Goal: Task Accomplishment & Management: Complete application form

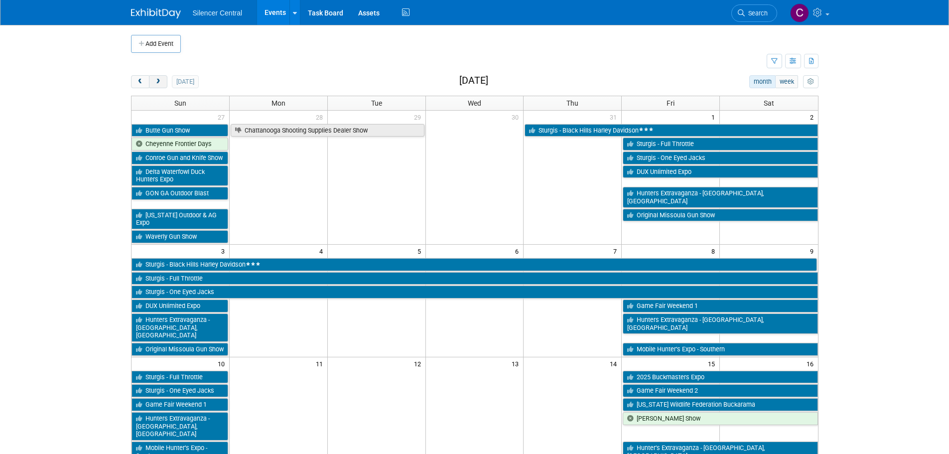
click at [162, 84] on button "next" at bounding box center [158, 81] width 18 height 13
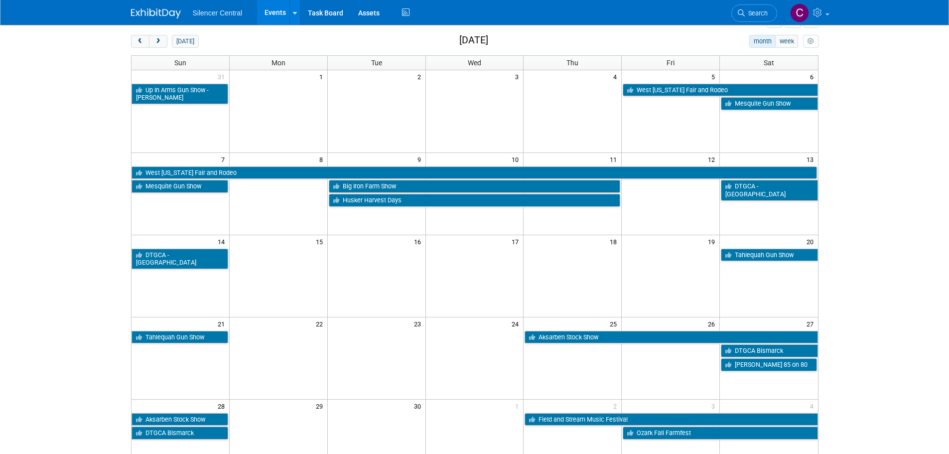
scroll to position [100, 0]
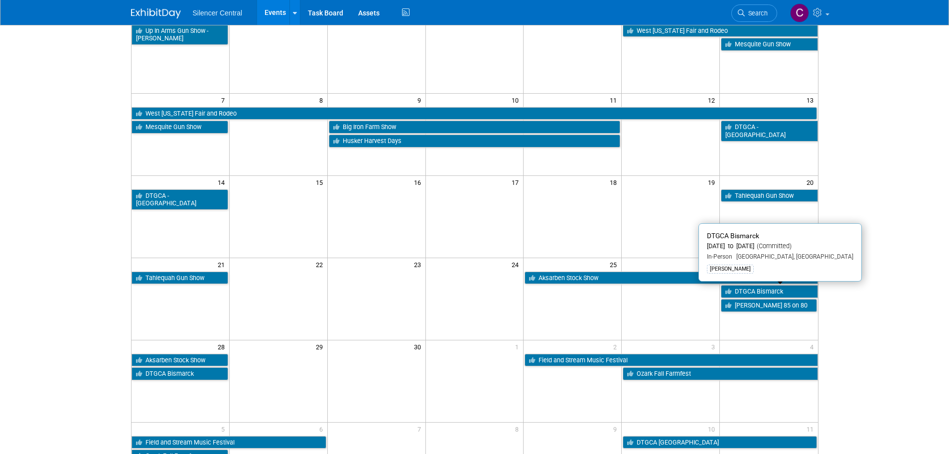
click at [746, 293] on link "DTGCA Bismarck" at bounding box center [768, 291] width 97 height 13
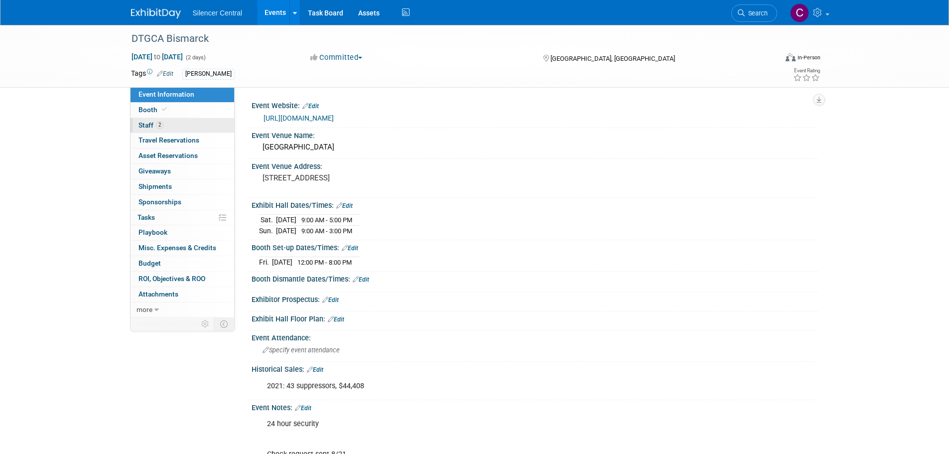
click at [182, 123] on link "2 Staff 2" at bounding box center [182, 125] width 104 height 15
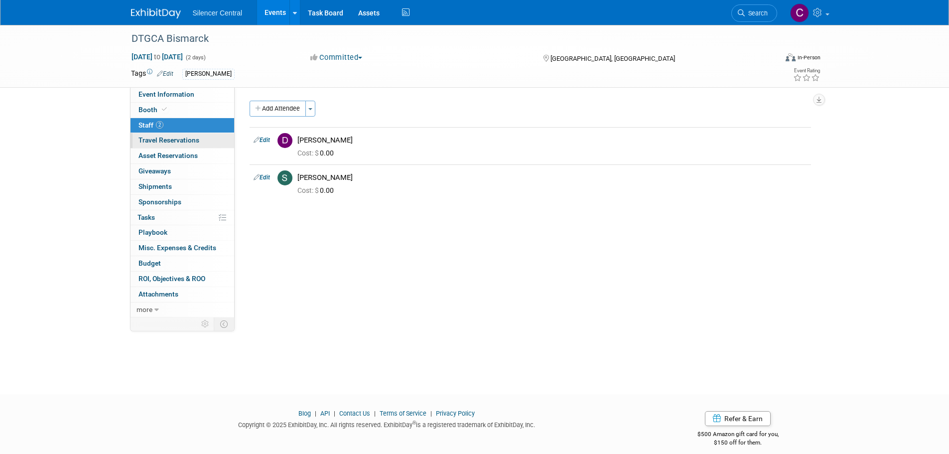
click at [168, 141] on span "Travel Reservations 0" at bounding box center [168, 140] width 61 height 8
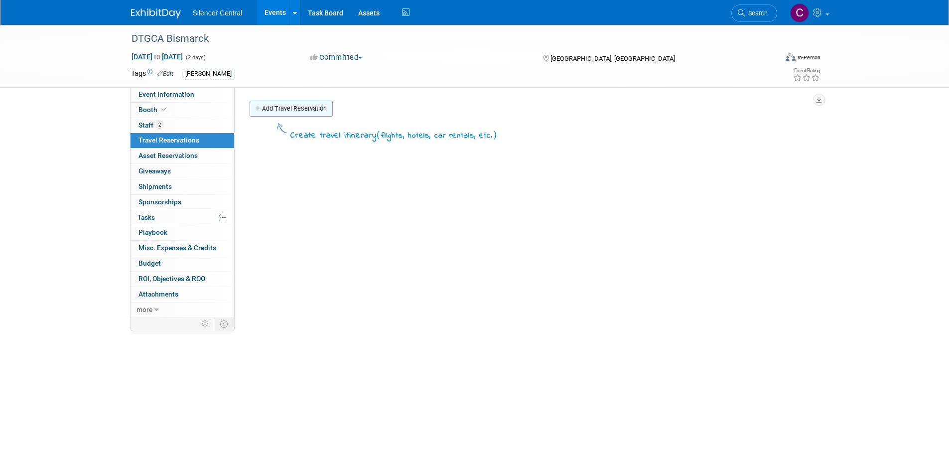
click at [279, 103] on link "Add Travel Reservation" at bounding box center [290, 109] width 83 height 16
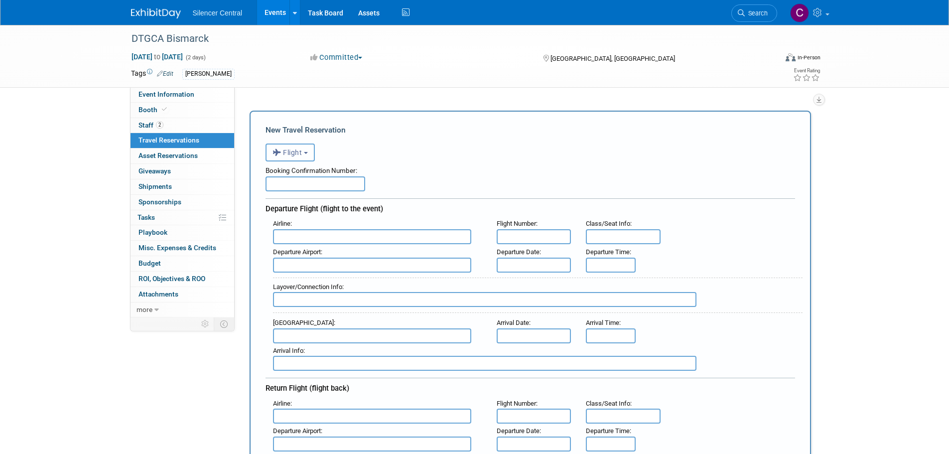
drag, startPoint x: 297, startPoint y: 149, endPoint x: 298, endPoint y: 159, distance: 9.5
click at [298, 149] on span "Flight" at bounding box center [287, 152] width 30 height 8
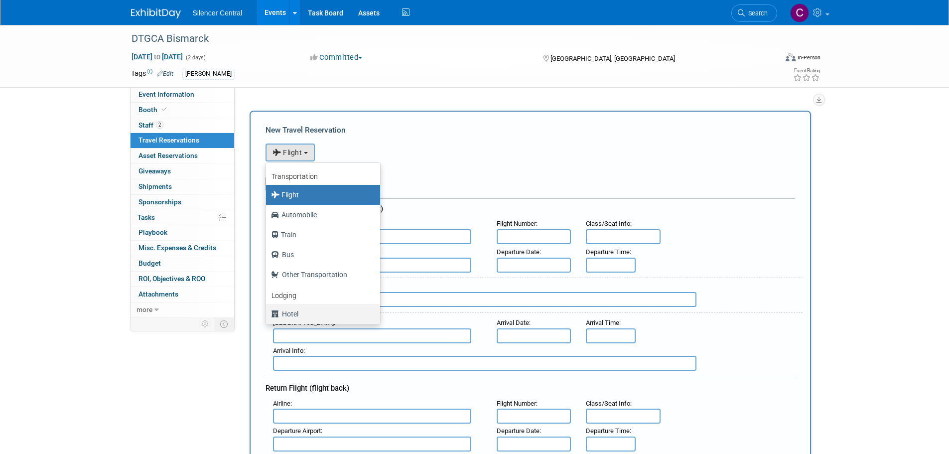
click at [316, 312] on label "Hotel" at bounding box center [320, 314] width 99 height 16
click at [267, 312] on input "Hotel" at bounding box center [264, 312] width 6 height 6
radio input "true"
select select "6"
radio input "false"
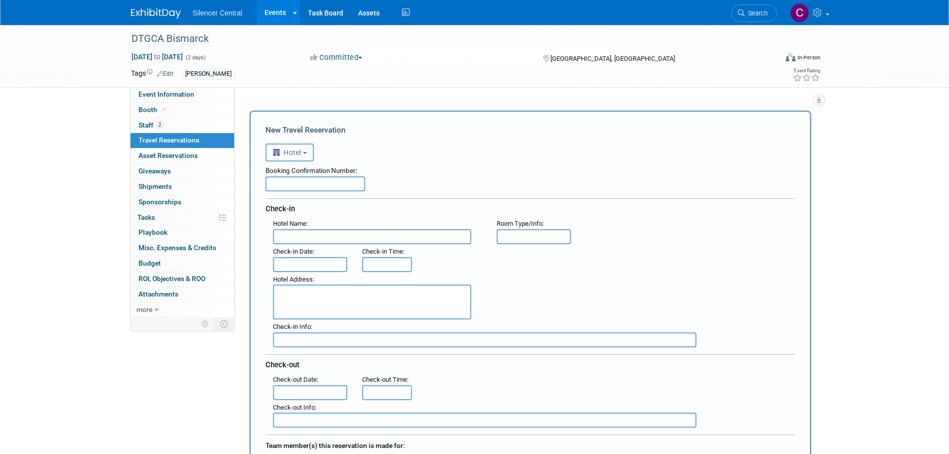
click at [307, 184] on input "text" at bounding box center [315, 183] width 100 height 15
click at [296, 155] on span "Hotel" at bounding box center [286, 152] width 29 height 8
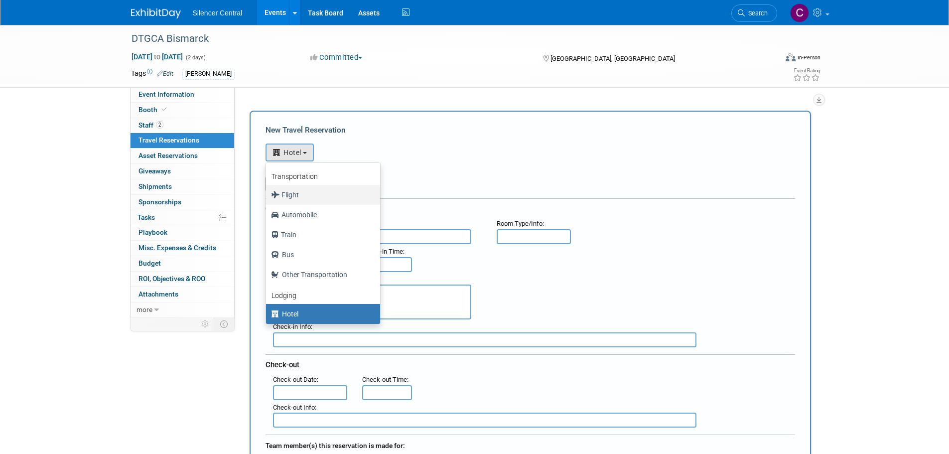
click at [310, 196] on label "Flight" at bounding box center [320, 195] width 99 height 16
click at [267, 196] on input "Flight" at bounding box center [264, 193] width 6 height 6
select select "1"
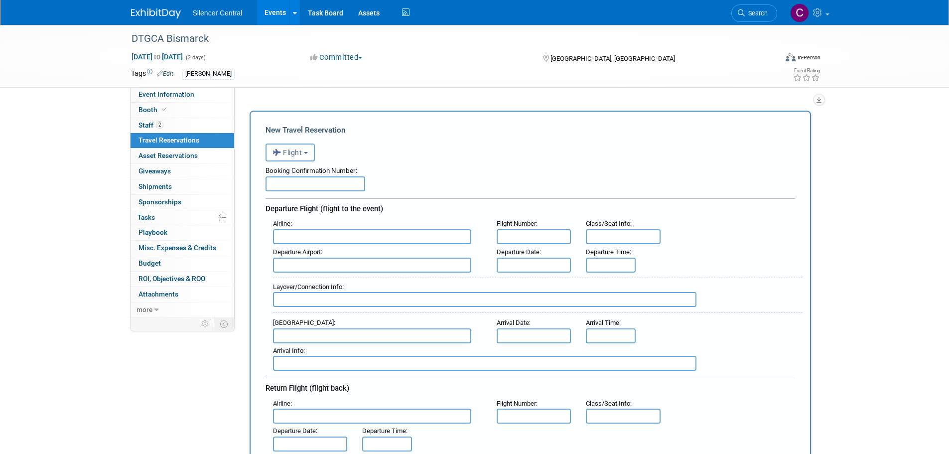
click at [324, 182] on input "text" at bounding box center [315, 183] width 100 height 15
paste input "LJWNNG"
type input "LJWNNG"
click at [345, 231] on input "text" at bounding box center [372, 236] width 198 height 15
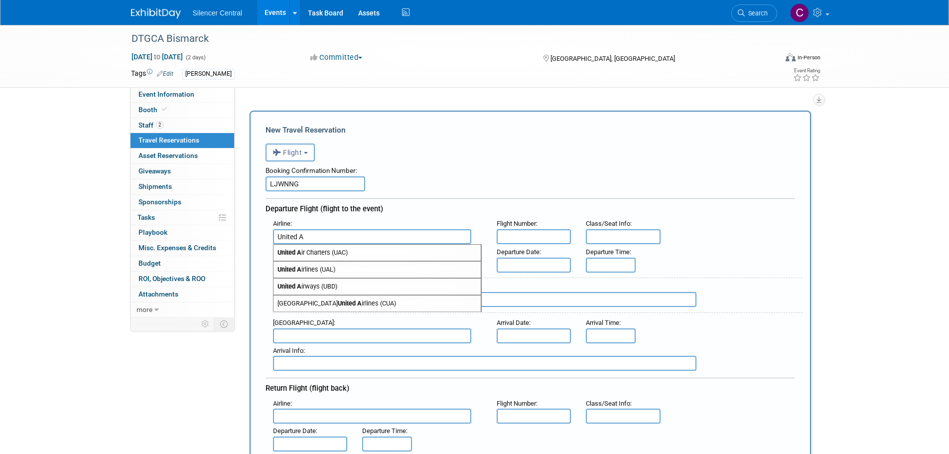
click at [367, 270] on span "United A irlines (UAL)" at bounding box center [376, 269] width 207 height 16
type input "United Airlines (UAL)"
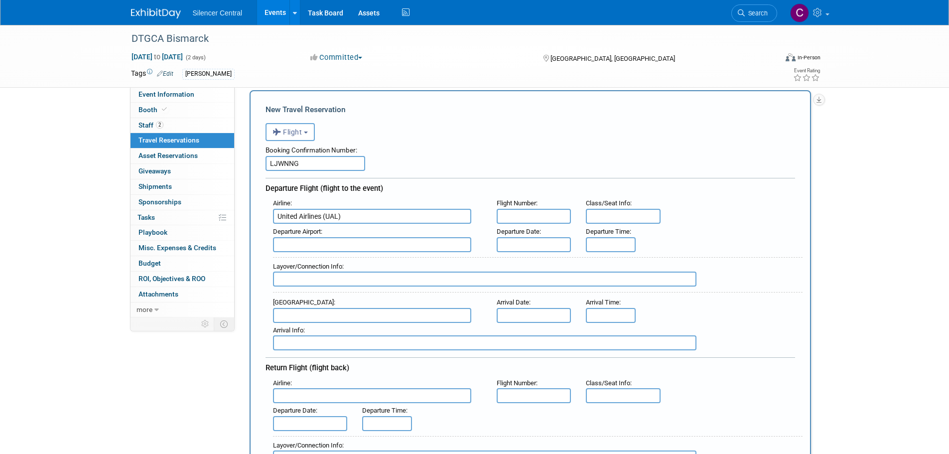
scroll to position [50, 0]
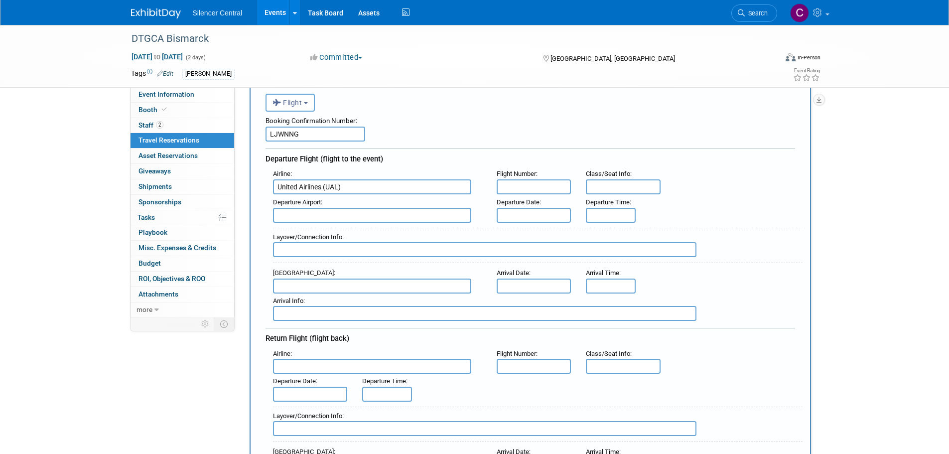
click at [344, 211] on input "text" at bounding box center [372, 215] width 198 height 15
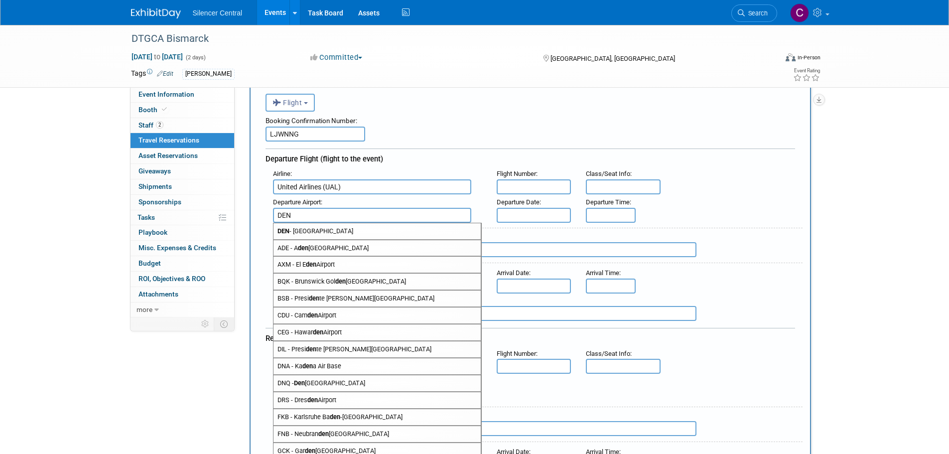
click at [341, 230] on span "DEN - Denver International Airport" at bounding box center [376, 231] width 207 height 16
type input "DEN - Denver International Airport"
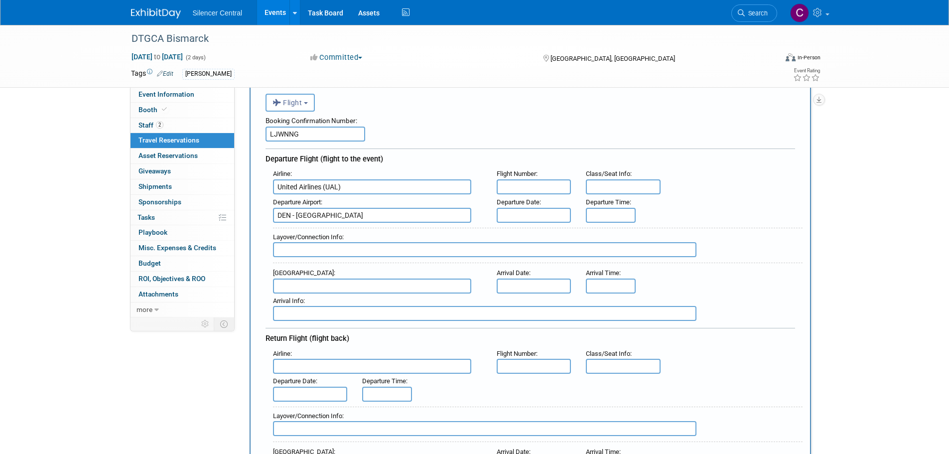
click at [514, 220] on input "text" at bounding box center [533, 215] width 75 height 15
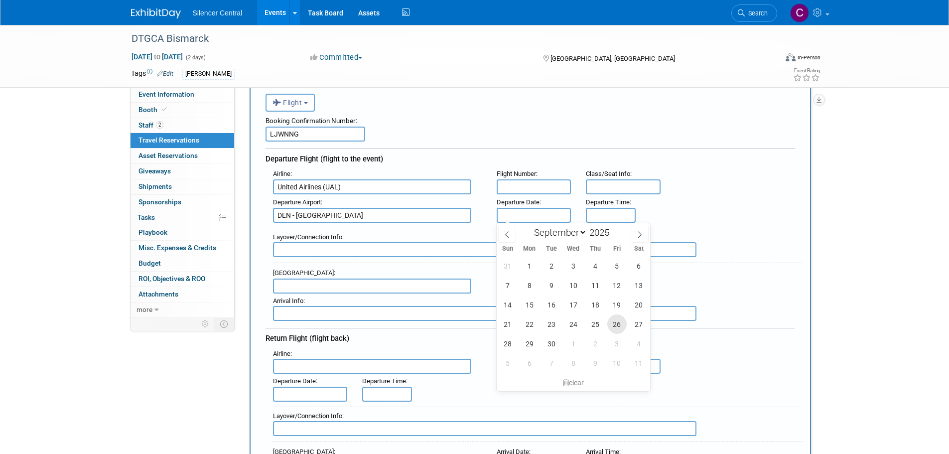
click at [617, 328] on span "26" at bounding box center [616, 323] width 19 height 19
type input "Sep 26, 2025"
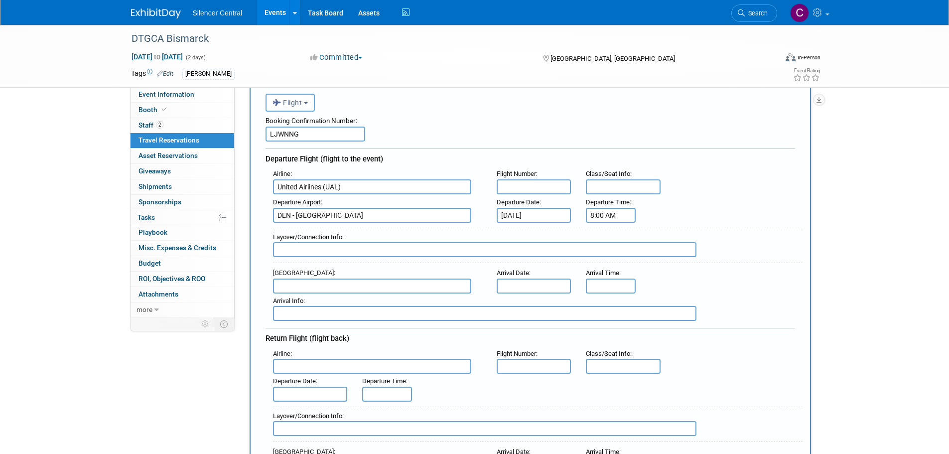
click at [606, 220] on input "8:00 AM" at bounding box center [611, 215] width 50 height 15
click at [605, 237] on span at bounding box center [608, 239] width 17 height 17
click at [607, 288] on span at bounding box center [608, 282] width 17 height 17
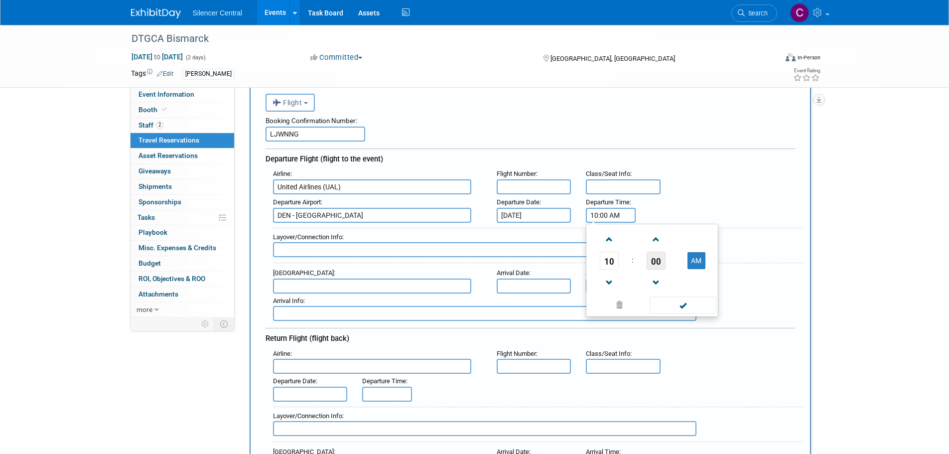
click at [651, 262] on span "00" at bounding box center [655, 260] width 19 height 18
click at [665, 238] on td "10" at bounding box center [668, 239] width 32 height 27
click at [651, 241] on span at bounding box center [655, 239] width 17 height 17
type input "10:11 AM"
click at [699, 303] on span at bounding box center [682, 304] width 67 height 17
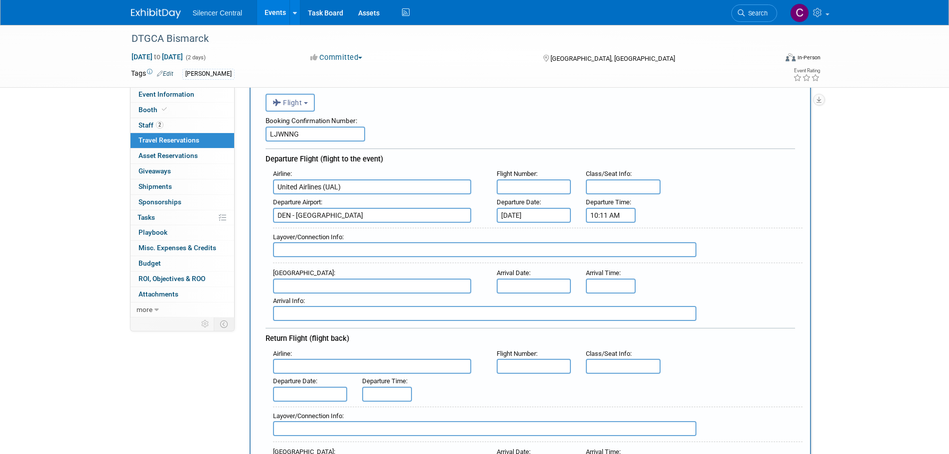
click at [313, 289] on input "text" at bounding box center [372, 285] width 198 height 15
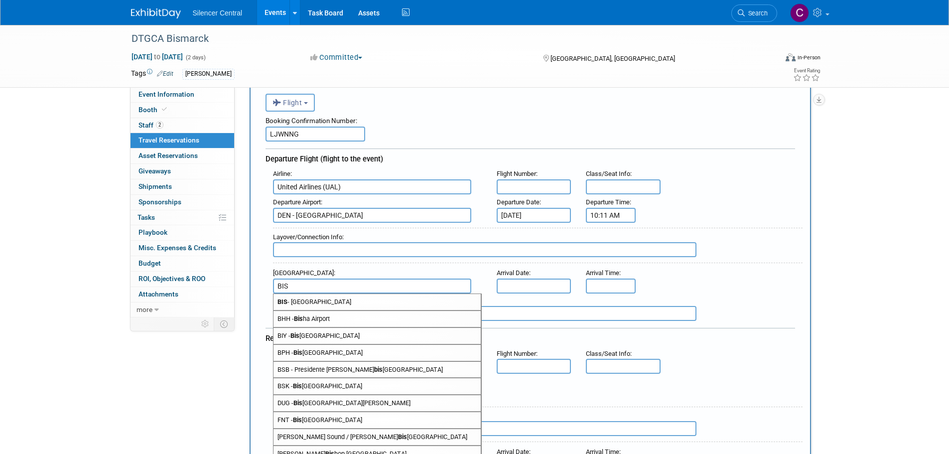
click at [337, 301] on span "BIS - Bismarck Municipal Airport" at bounding box center [376, 302] width 207 height 16
type input "BIS - Bismarck Municipal Airport"
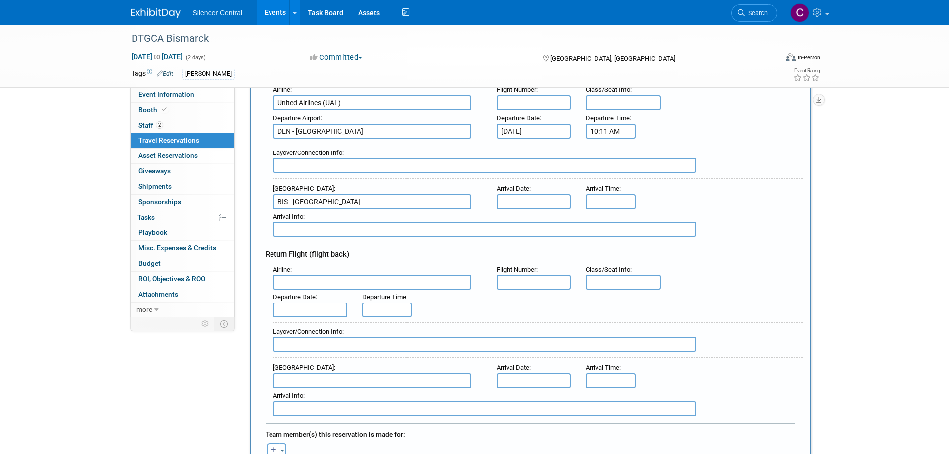
scroll to position [149, 0]
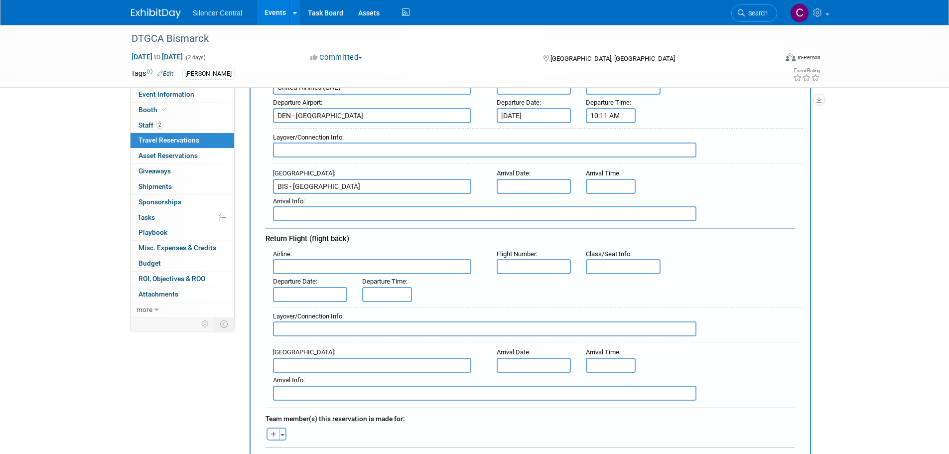
click at [528, 187] on input "text" at bounding box center [533, 186] width 75 height 15
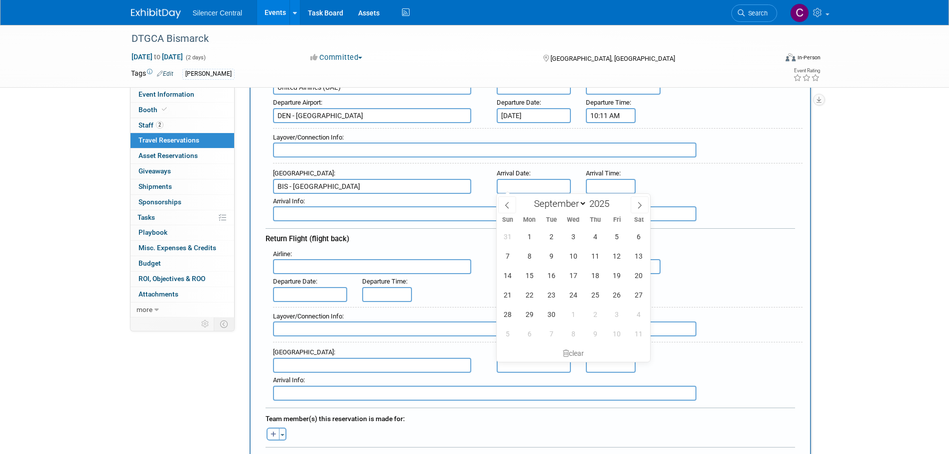
click at [687, 172] on div "Arrival Airport : BIS - Bismarck Municipal Airport Arrival Date : Arrival Time :" at bounding box center [533, 180] width 537 height 28
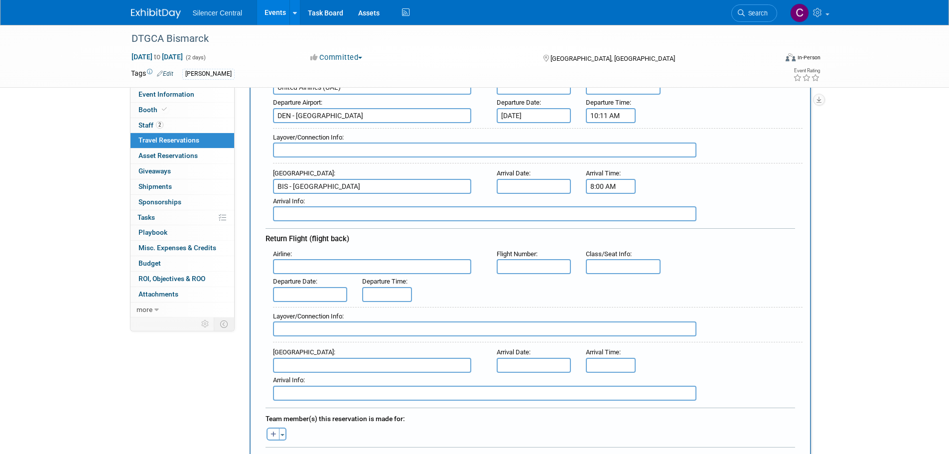
click at [610, 183] on input "8:00 AM" at bounding box center [611, 186] width 50 height 15
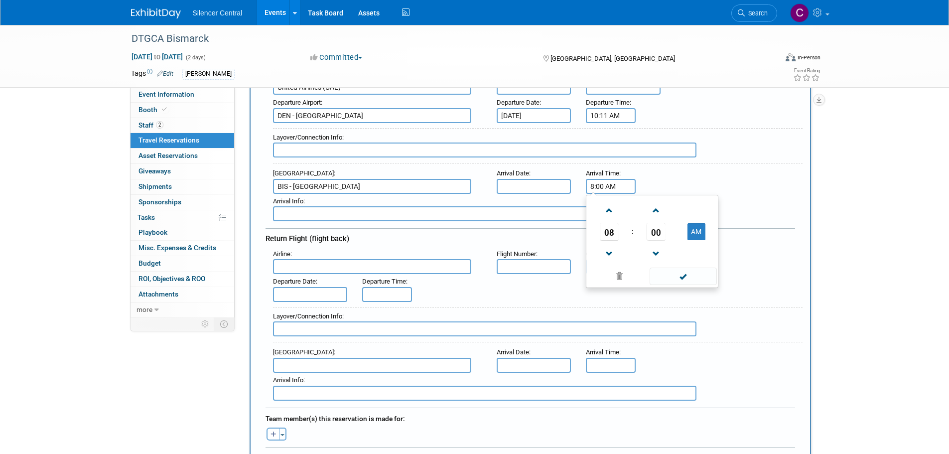
click at [603, 223] on span "08" at bounding box center [608, 232] width 19 height 18
click at [630, 207] on td "01" at bounding box center [636, 210] width 32 height 27
click at [691, 220] on td at bounding box center [696, 209] width 39 height 25
click at [690, 234] on button "AM" at bounding box center [696, 231] width 18 height 17
type input "1:00 PM"
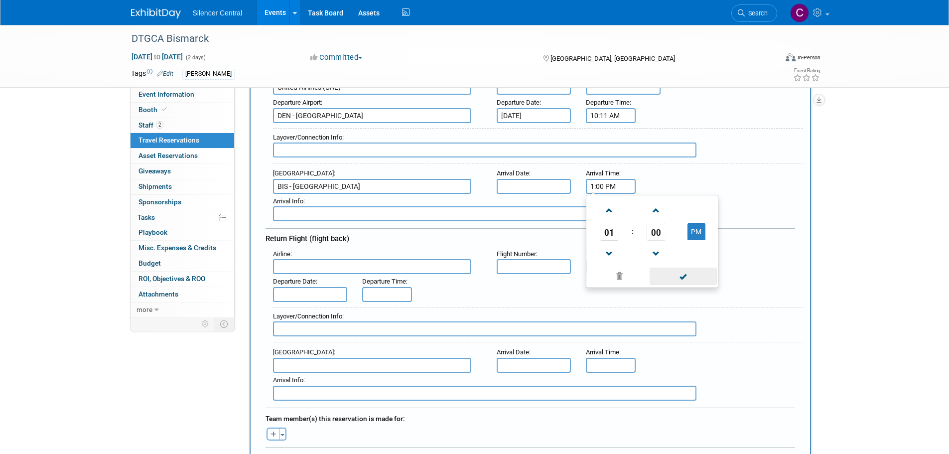
click at [678, 279] on span at bounding box center [682, 275] width 67 height 17
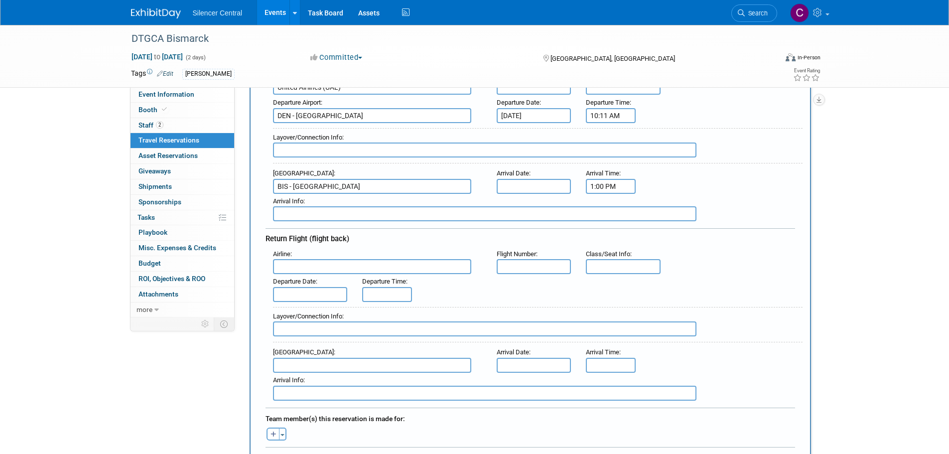
click at [311, 267] on input "text" at bounding box center [372, 266] width 198 height 15
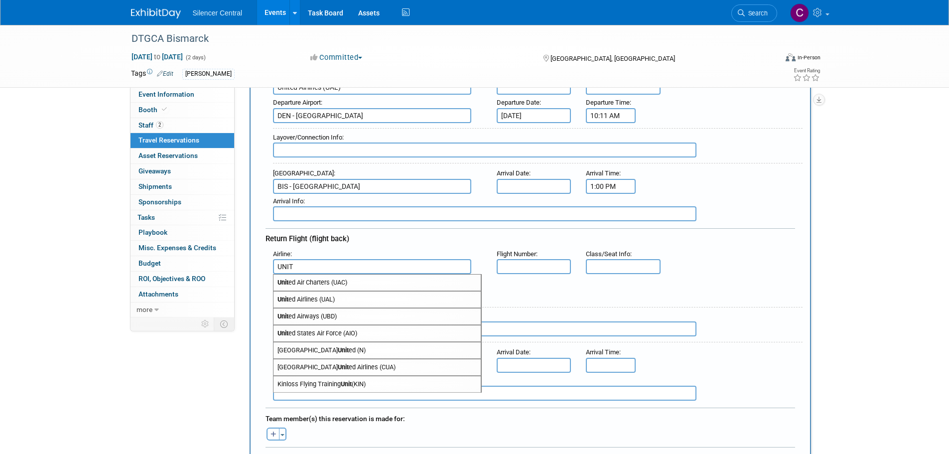
click at [329, 301] on span "Unit ed Airlines (UAL)" at bounding box center [376, 299] width 207 height 16
type input "United Airlines (UAL)"
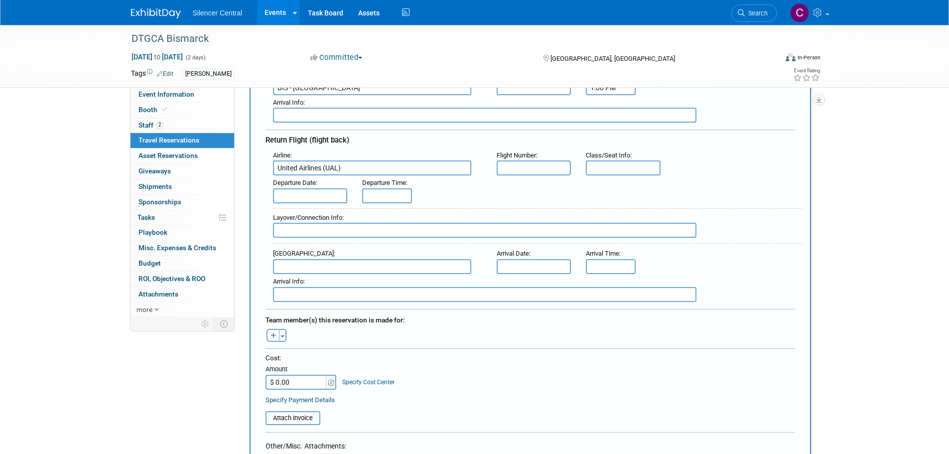
scroll to position [249, 0]
click at [320, 197] on input "text" at bounding box center [310, 194] width 75 height 15
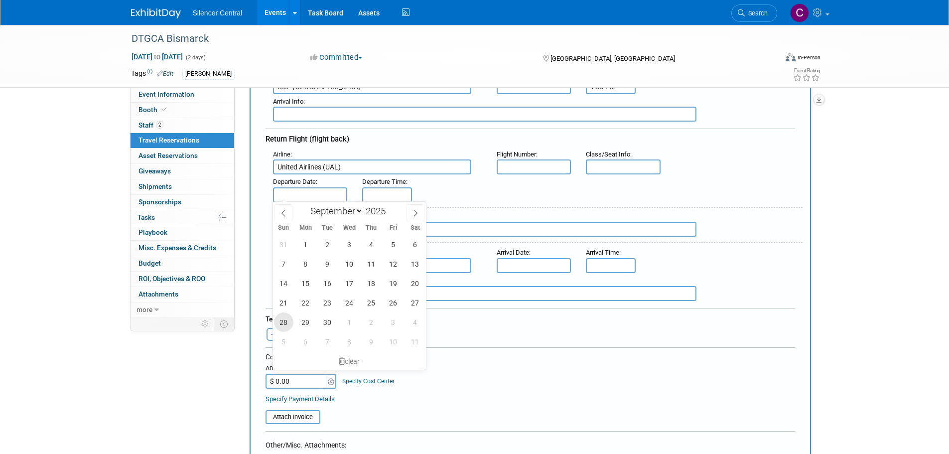
click at [282, 322] on span "28" at bounding box center [283, 321] width 19 height 19
type input "Sep 28, 2025"
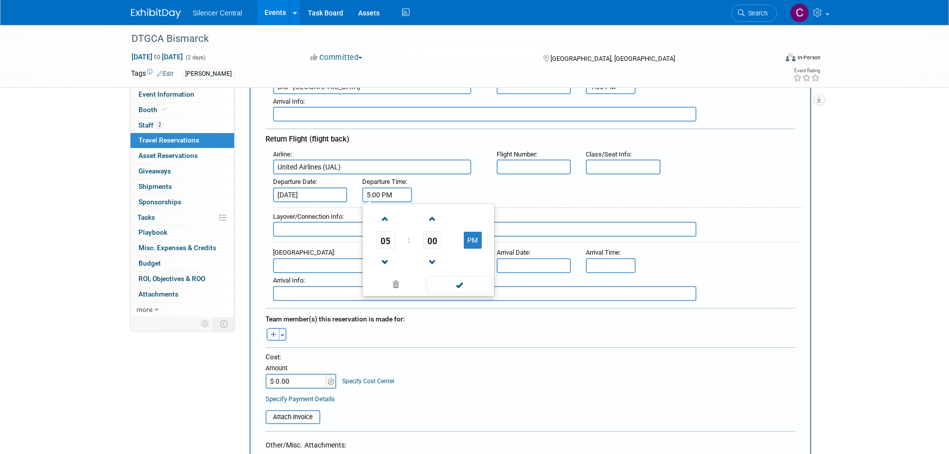
click at [392, 194] on input "5:00 PM" at bounding box center [387, 194] width 50 height 15
click at [433, 239] on span "00" at bounding box center [432, 240] width 19 height 18
click at [447, 218] on td "10" at bounding box center [444, 219] width 32 height 27
type input "5:10 PM"
click at [466, 278] on span at bounding box center [459, 284] width 67 height 17
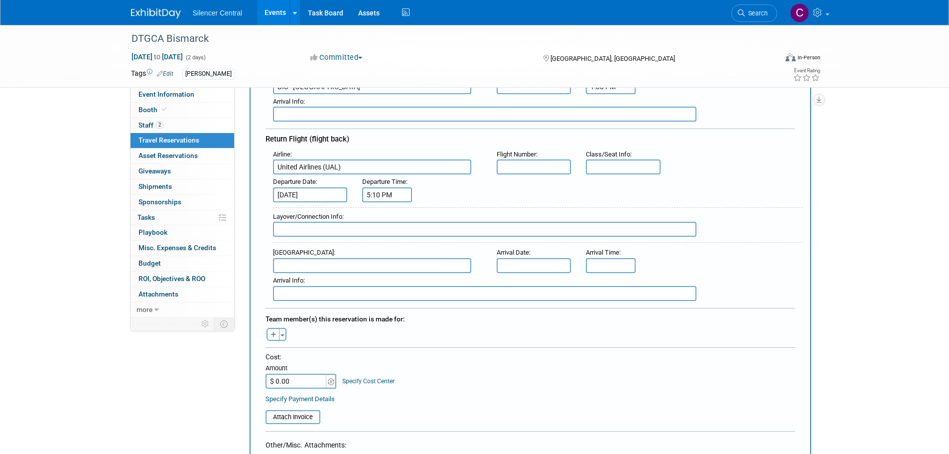
click at [282, 260] on input "text" at bounding box center [372, 265] width 198 height 15
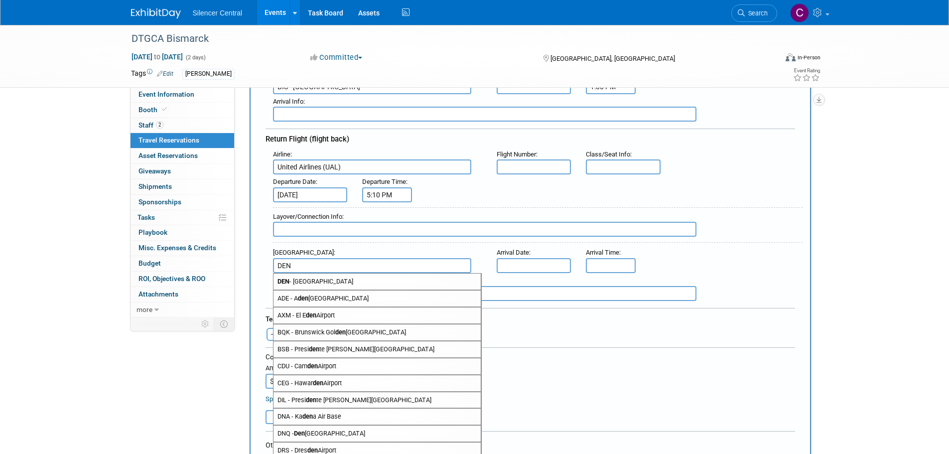
click at [329, 275] on span "DEN - Denver International Airport" at bounding box center [376, 281] width 207 height 16
type input "DEN - Denver International Airport"
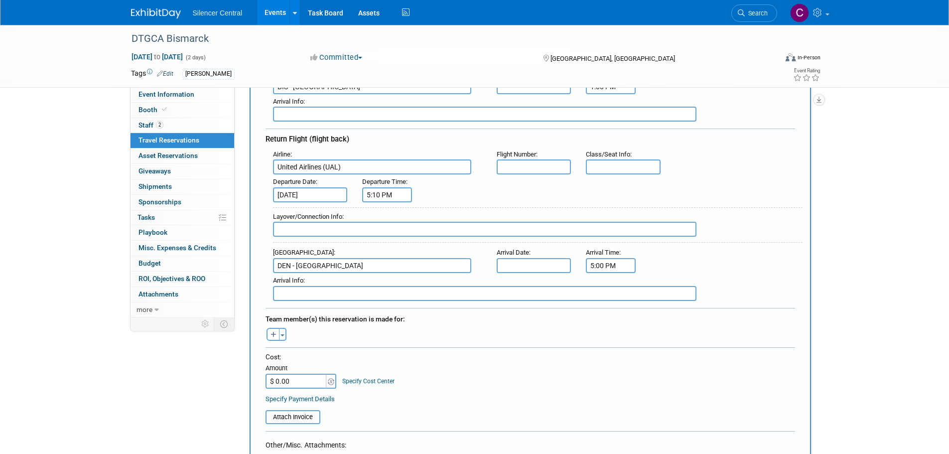
click at [630, 265] on input "5:00 PM" at bounding box center [611, 265] width 50 height 15
click at [610, 310] on span "05" at bounding box center [608, 311] width 19 height 18
click at [670, 314] on td "06" at bounding box center [668, 316] width 32 height 27
click at [648, 304] on span "00" at bounding box center [655, 311] width 19 height 18
click at [675, 289] on td "10" at bounding box center [668, 289] width 32 height 27
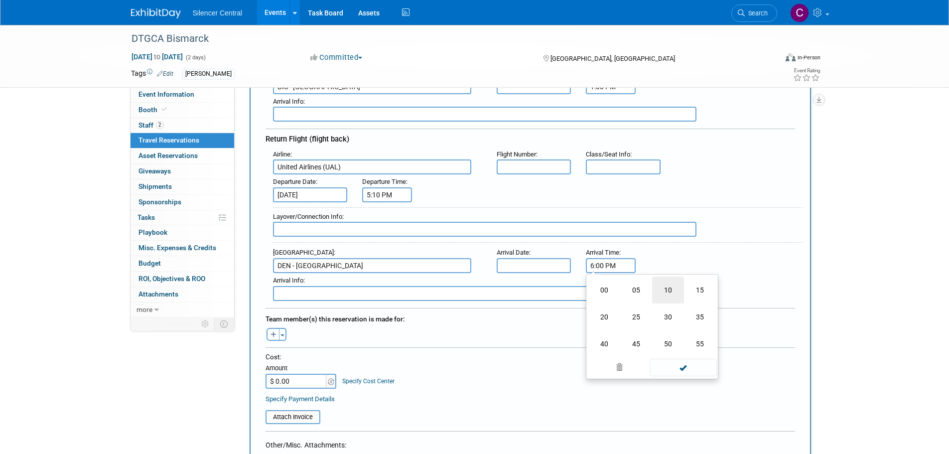
type input "6:10 PM"
click at [671, 353] on span at bounding box center [682, 355] width 67 height 17
click at [301, 380] on input "$ 0.00" at bounding box center [296, 380] width 62 height 15
type input "$ 422.96"
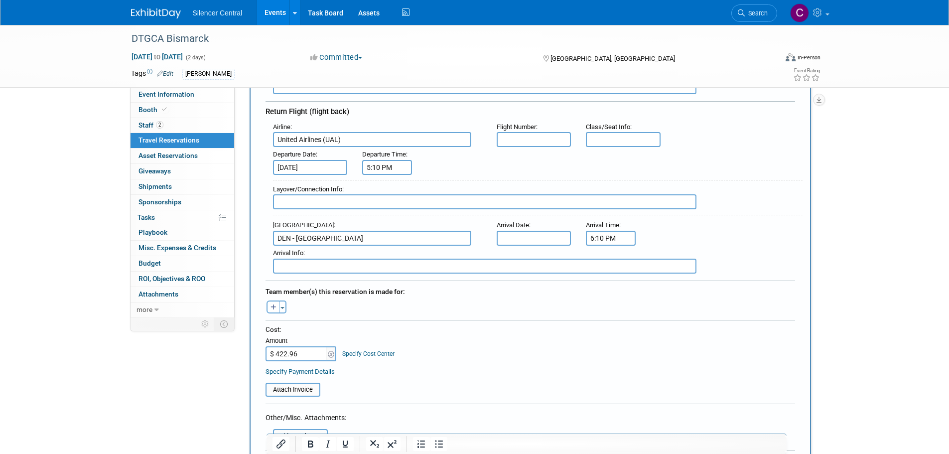
scroll to position [349, 0]
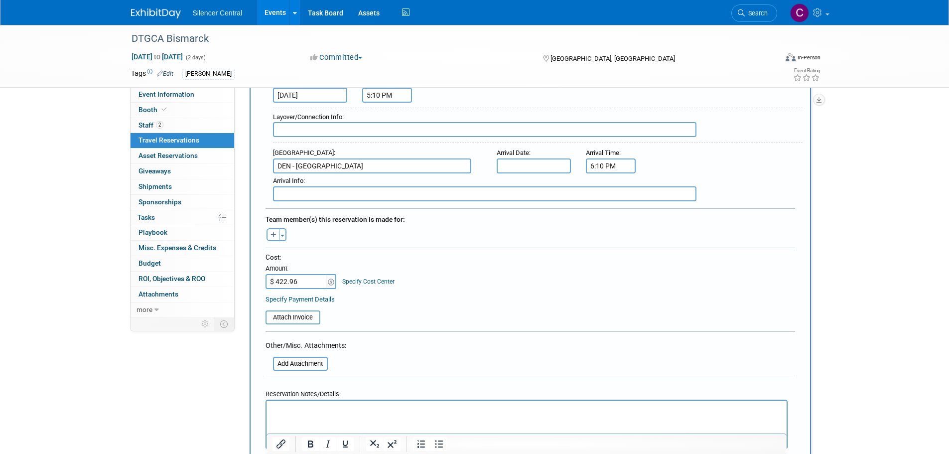
click at [273, 236] on icon "button" at bounding box center [273, 235] width 6 height 6
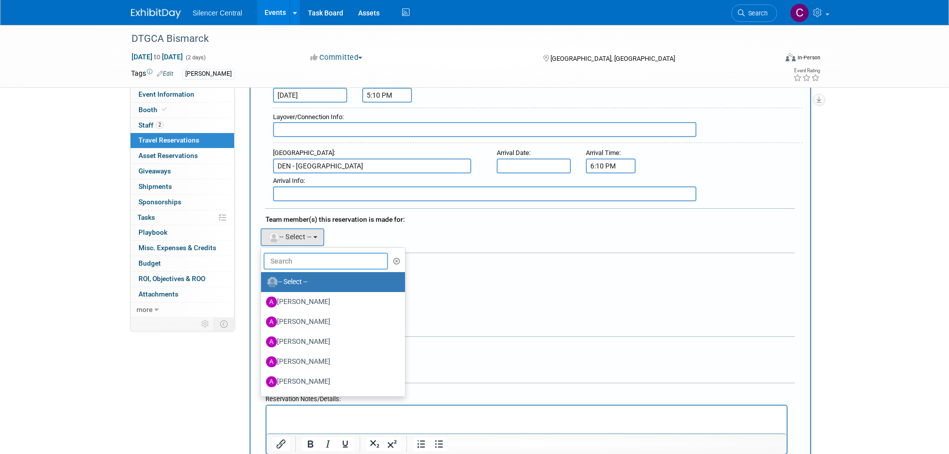
click at [299, 259] on input "text" at bounding box center [325, 260] width 125 height 17
type input "Dea"
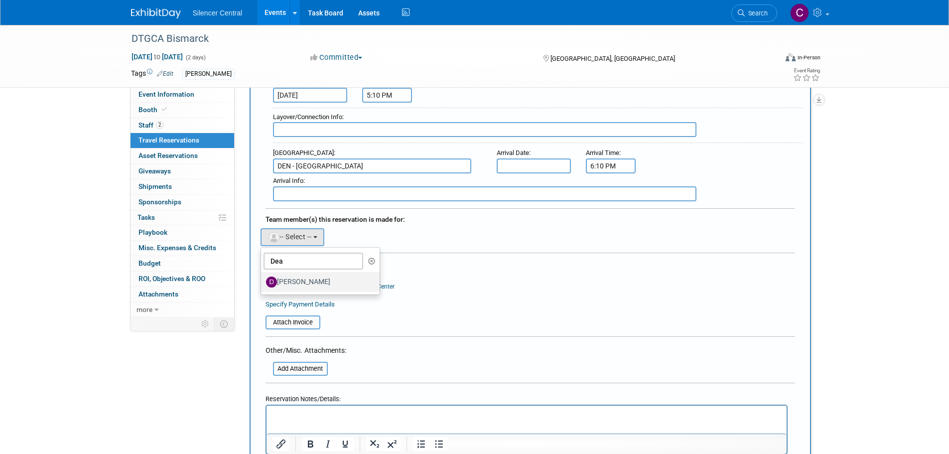
click at [314, 281] on label "Dean Woods" at bounding box center [318, 282] width 104 height 16
click at [262, 281] on input "Dean Woods" at bounding box center [259, 280] width 6 height 6
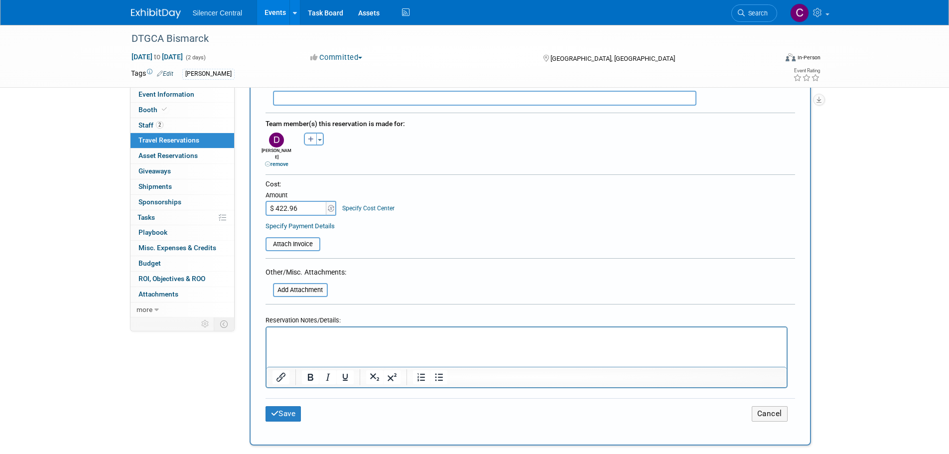
scroll to position [498, 0]
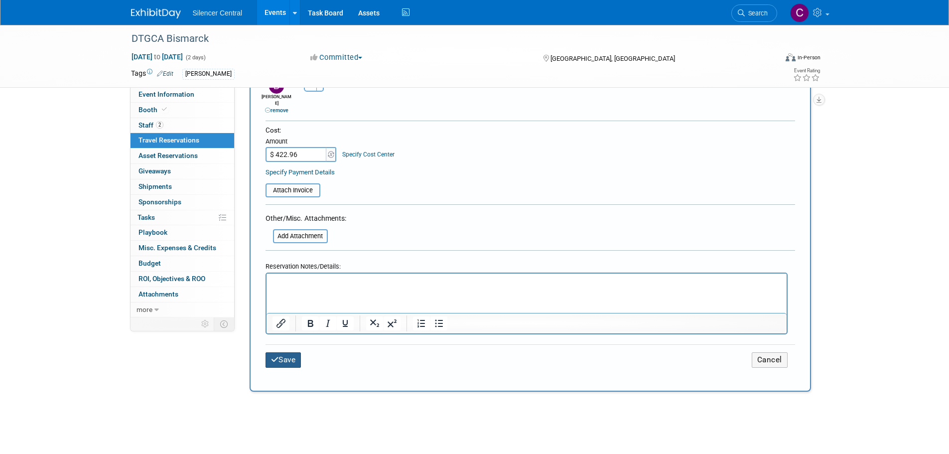
click at [293, 352] on button "Save" at bounding box center [283, 359] width 36 height 15
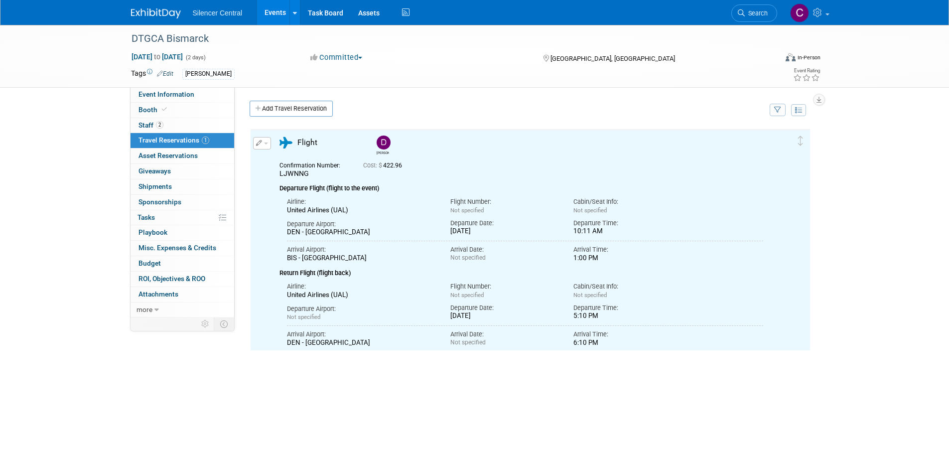
scroll to position [0, 0]
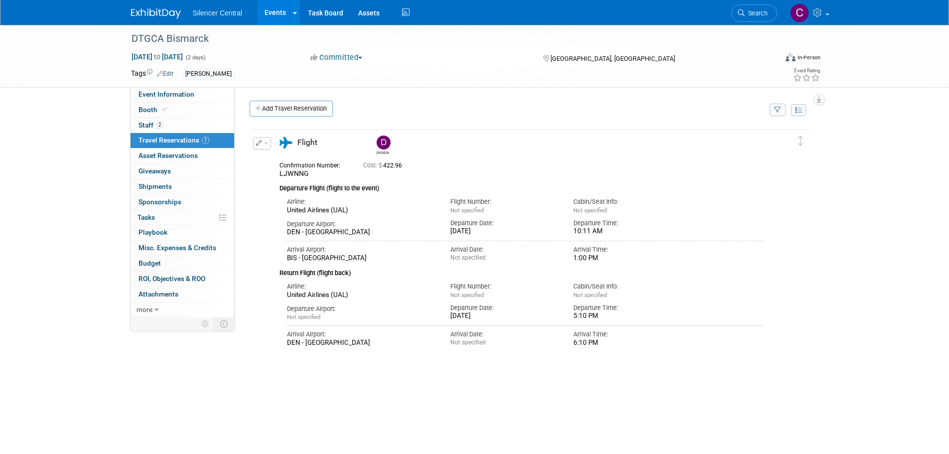
click at [265, 145] on button "button" at bounding box center [262, 143] width 18 height 12
click at [269, 159] on button "Edit Reservation" at bounding box center [295, 160] width 84 height 14
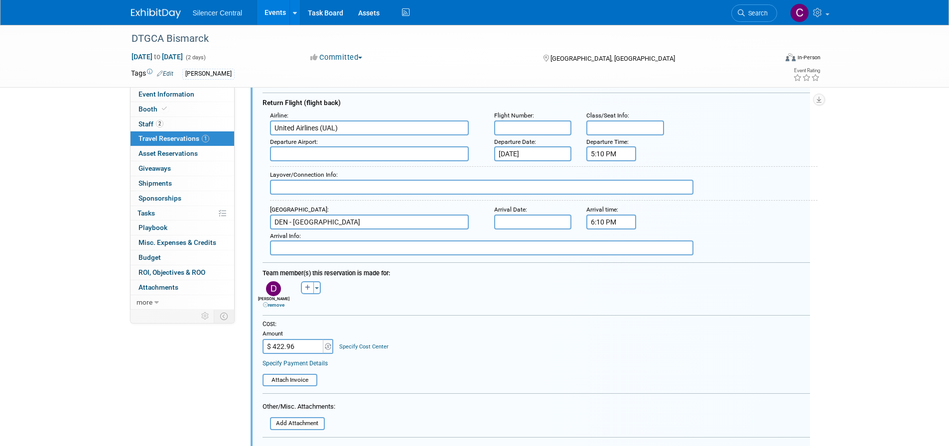
scroll to position [217, 0]
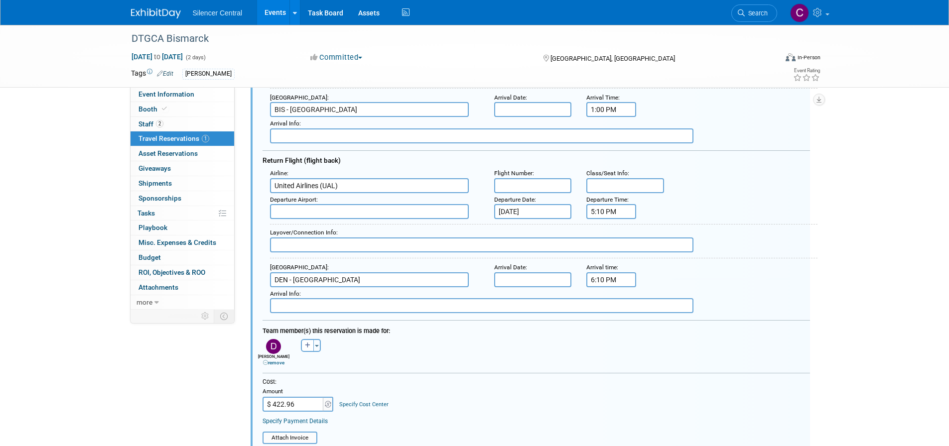
click at [314, 210] on input "text" at bounding box center [369, 211] width 199 height 15
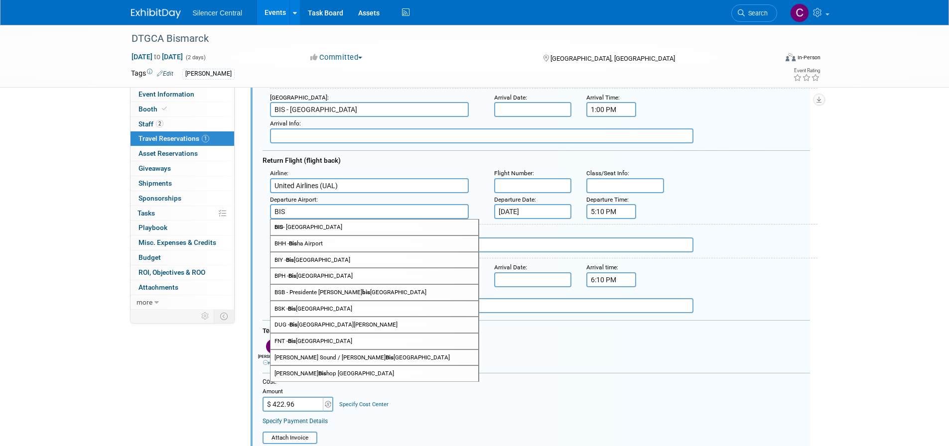
click at [312, 224] on span "BIS - Bismarck Municipal Airport" at bounding box center [374, 227] width 208 height 15
type input "BIS - Bismarck Municipal Airport"
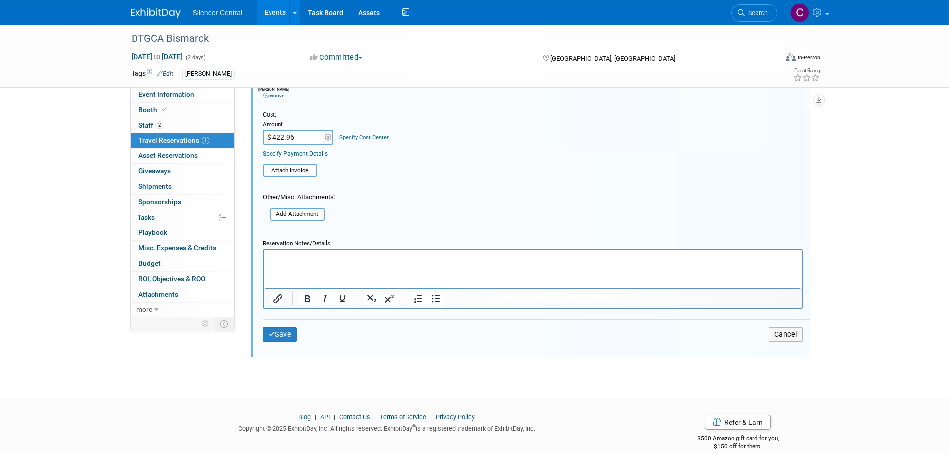
scroll to position [487, 0]
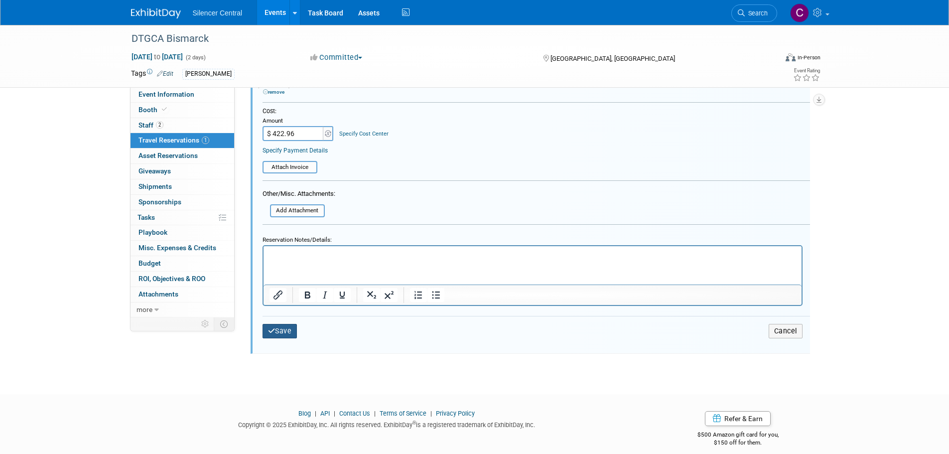
click at [277, 338] on button "Save" at bounding box center [279, 331] width 35 height 14
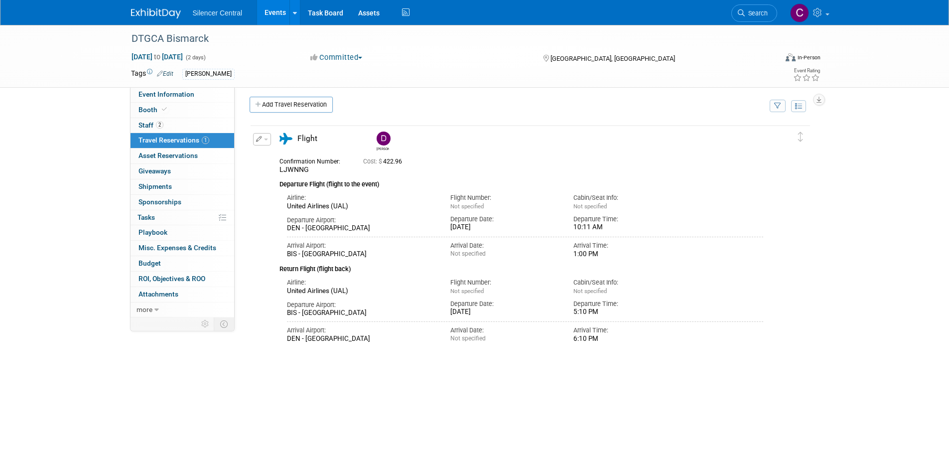
scroll to position [0, 0]
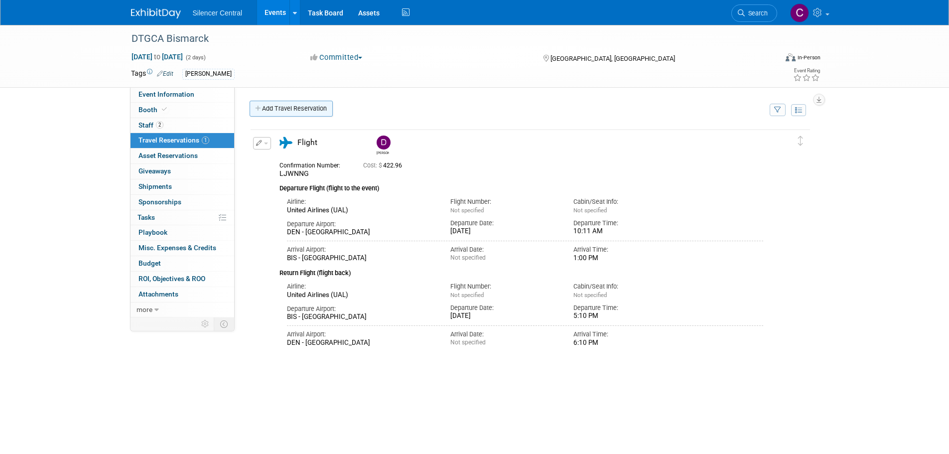
click at [289, 112] on link "Add Travel Reservation" at bounding box center [290, 109] width 83 height 16
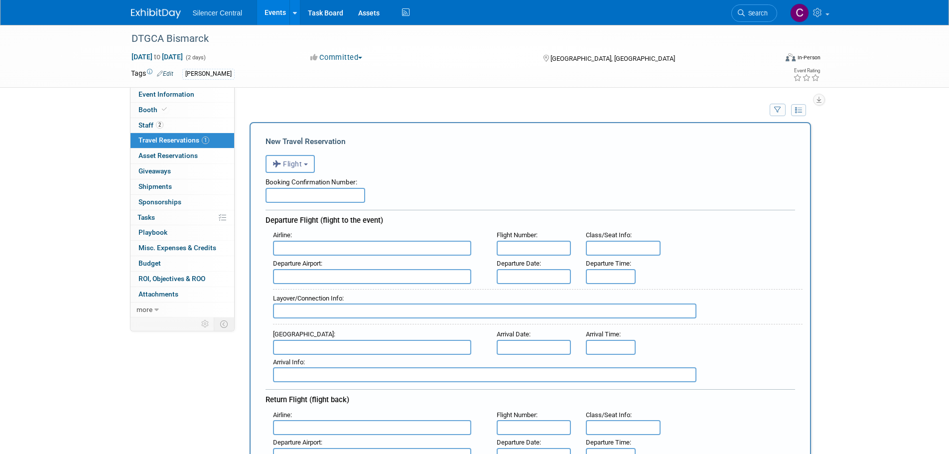
click at [299, 167] on span "Flight" at bounding box center [287, 164] width 30 height 8
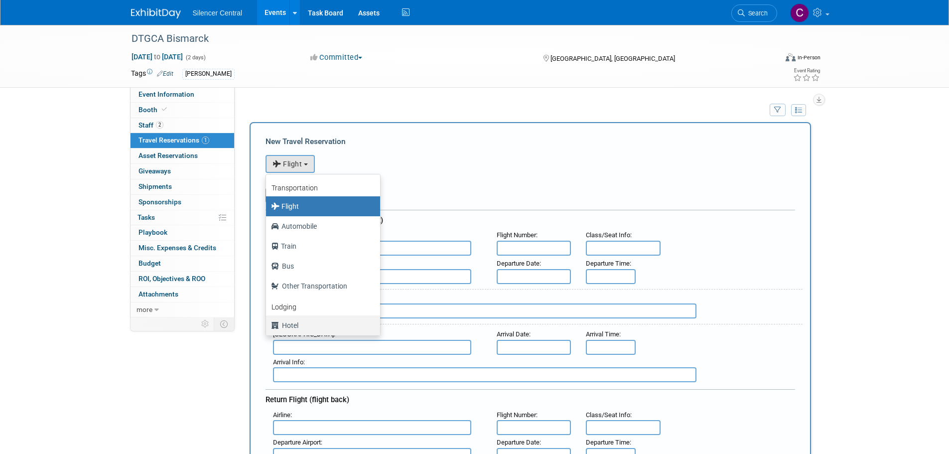
click at [287, 325] on label "Hotel" at bounding box center [320, 325] width 99 height 16
click at [267, 325] on input "Hotel" at bounding box center [264, 324] width 6 height 6
select select "6"
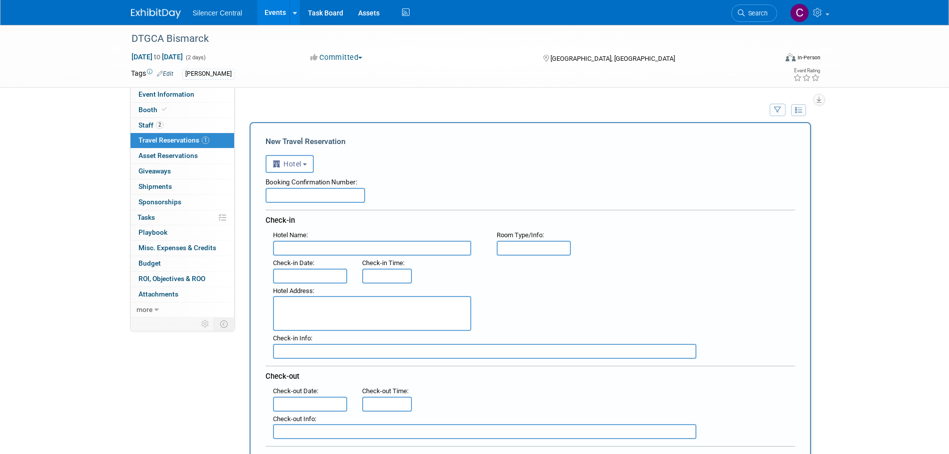
drag, startPoint x: 313, startPoint y: 190, endPoint x: 330, endPoint y: 192, distance: 16.6
click at [313, 191] on input "text" at bounding box center [315, 195] width 100 height 15
click at [308, 201] on input "text" at bounding box center [315, 195] width 100 height 15
paste input "96643630"
type input "96643630"
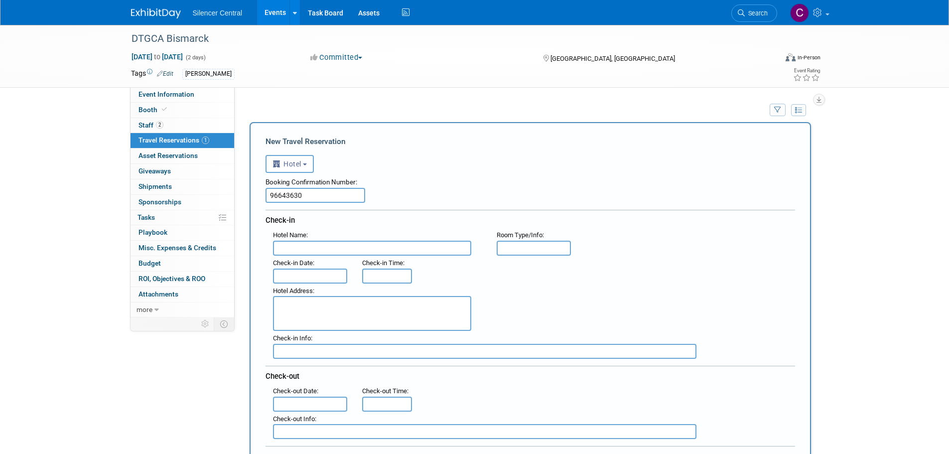
drag, startPoint x: 347, startPoint y: 249, endPoint x: 348, endPoint y: 254, distance: 5.0
click at [347, 249] on input "text" at bounding box center [372, 247] width 198 height 15
type input "Hampton Inn Bismarck"
click at [511, 251] on input "text" at bounding box center [533, 247] width 75 height 15
click at [546, 251] on input "text" at bounding box center [533, 247] width 75 height 15
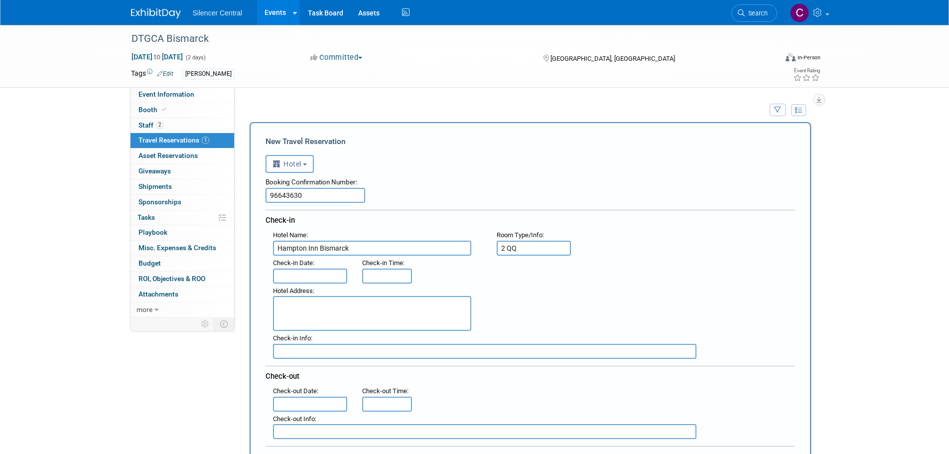
type input "2 QQ"
click at [314, 275] on input "text" at bounding box center [310, 275] width 75 height 15
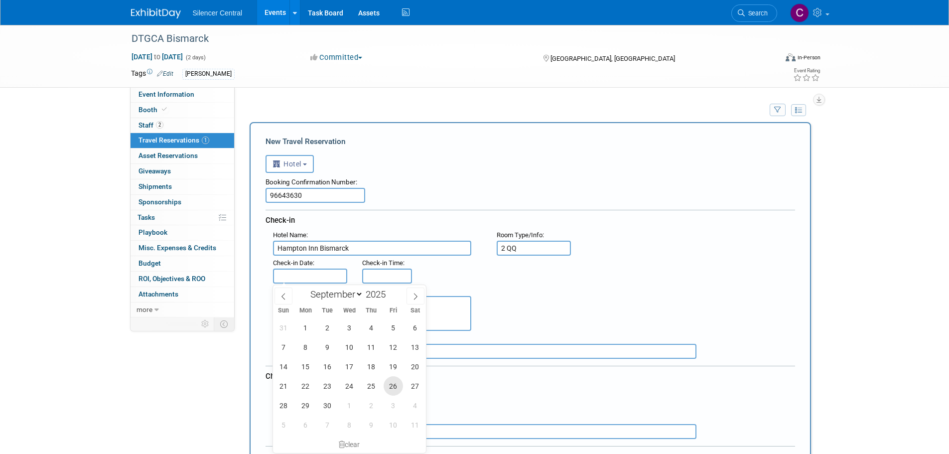
click at [400, 386] on span "26" at bounding box center [392, 385] width 19 height 19
type input "Sep 26, 2025"
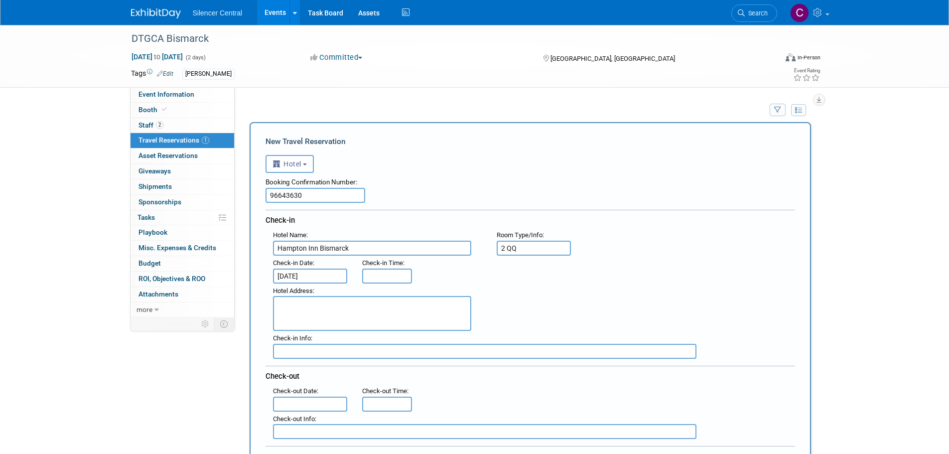
click at [321, 316] on textarea at bounding box center [372, 313] width 198 height 35
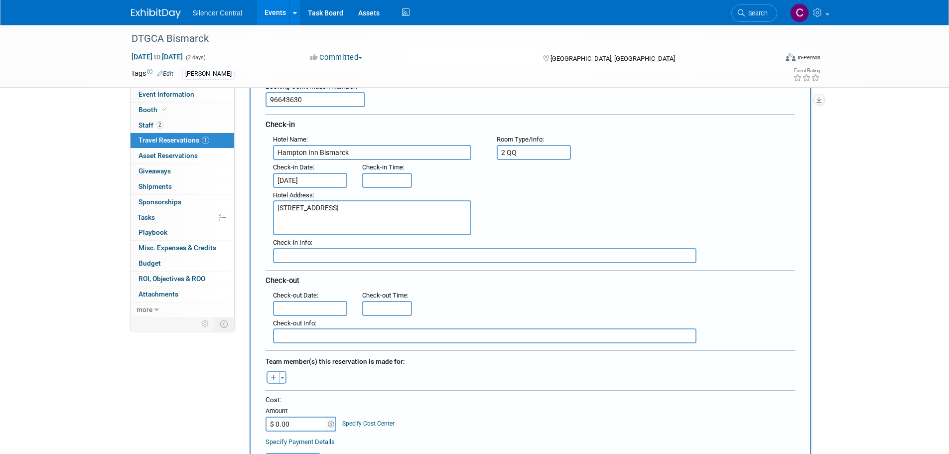
scroll to position [100, 0]
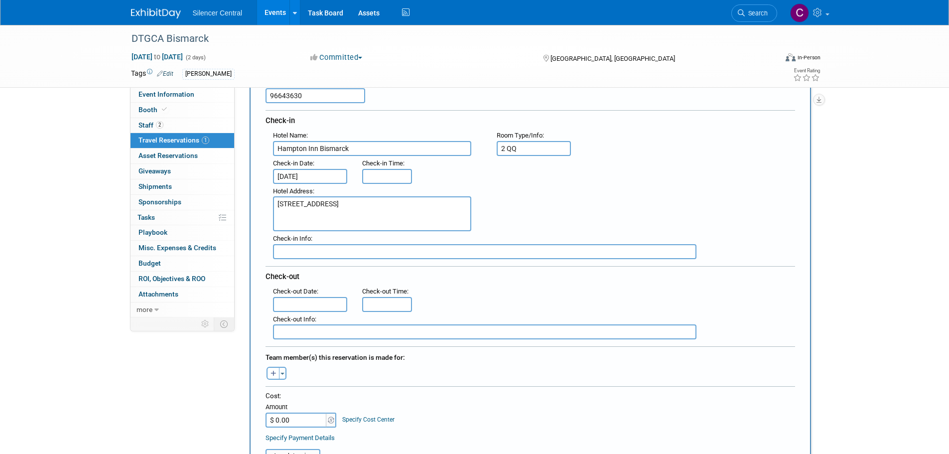
type textarea "1440 Mapleton Ave, Bismarck, ND 58503"
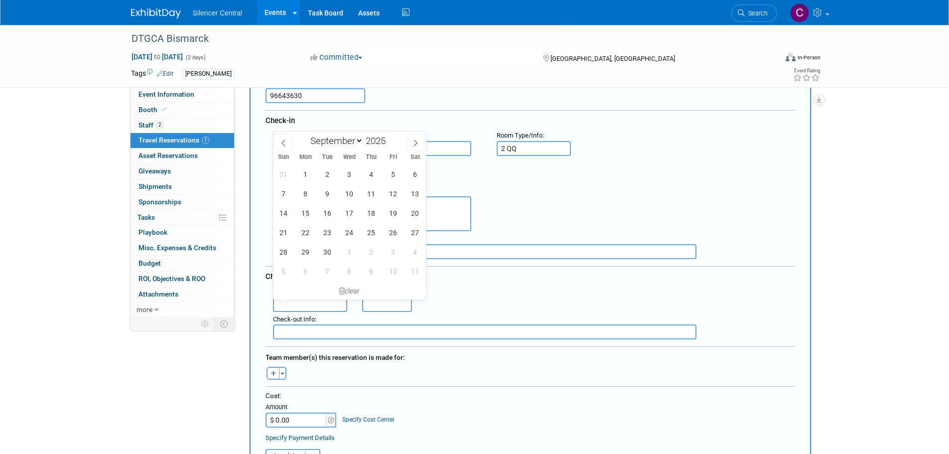
click at [308, 311] on input "text" at bounding box center [310, 304] width 75 height 15
click at [284, 249] on span "28" at bounding box center [283, 251] width 19 height 19
type input "Sep 28, 2025"
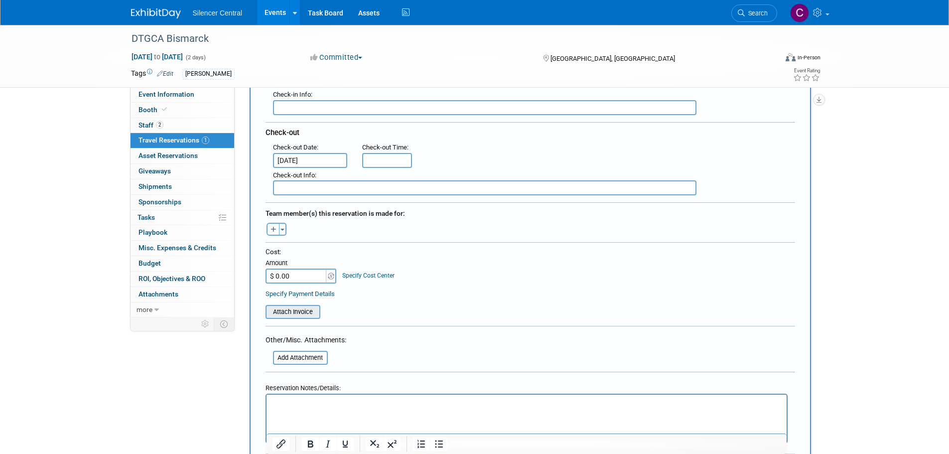
scroll to position [249, 0]
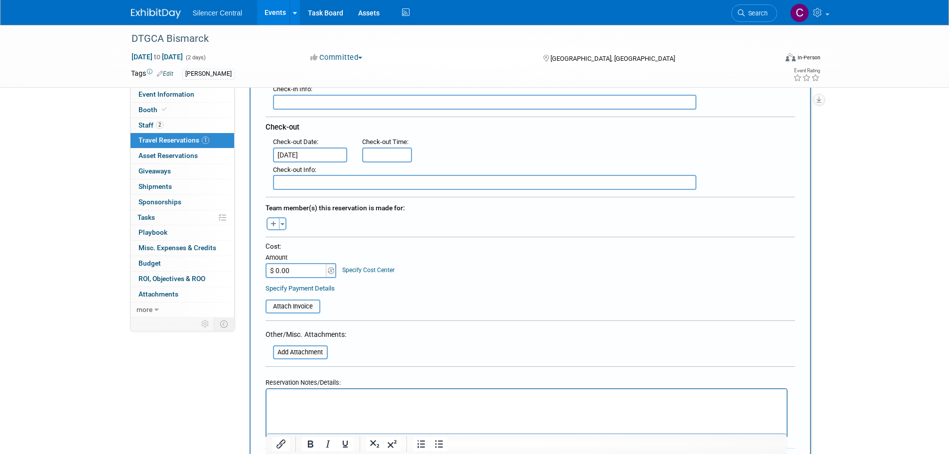
click at [294, 265] on input "$ 0.00" at bounding box center [296, 270] width 62 height 15
type input "$ 381.54"
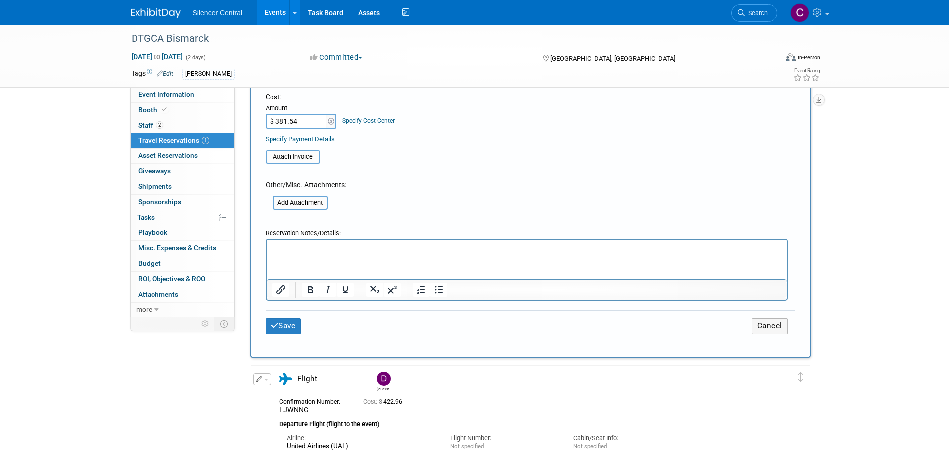
click at [350, 252] on p "Rich Text Area. Press ALT-0 for help." at bounding box center [526, 248] width 508 height 10
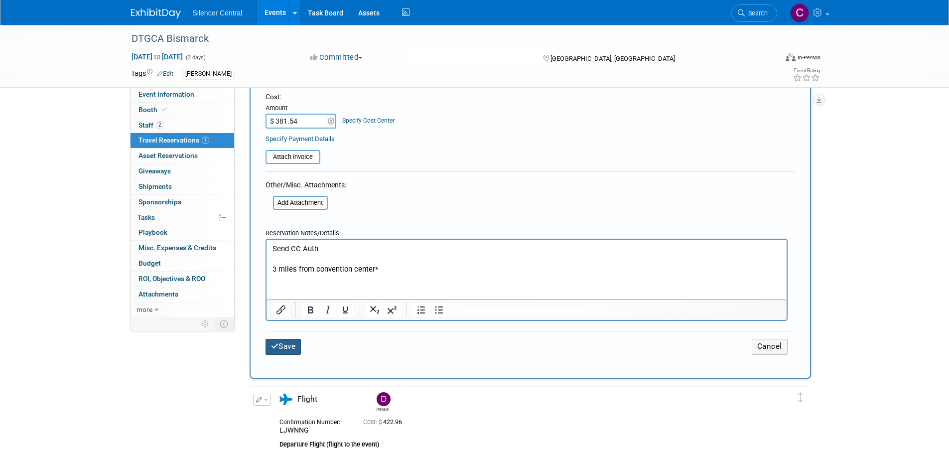
click at [294, 341] on button "Save" at bounding box center [283, 346] width 36 height 15
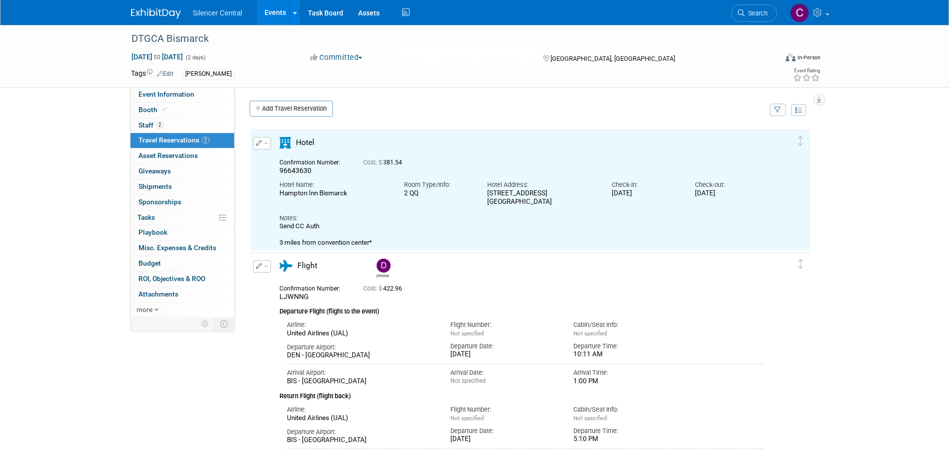
scroll to position [0, 0]
